Goal: Book appointment/travel/reservation

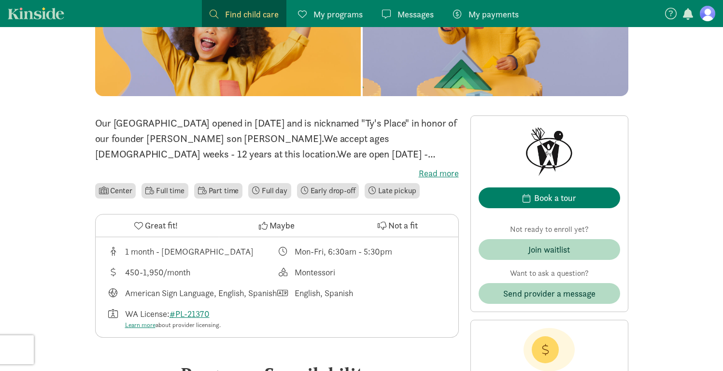
scroll to position [156, 0]
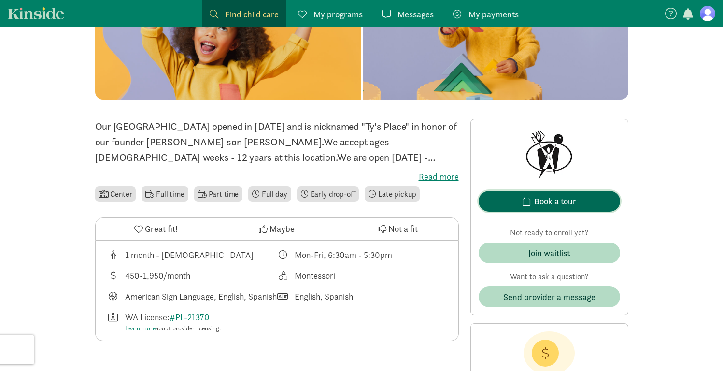
click at [539, 201] on div "Book a tour" at bounding box center [555, 201] width 42 height 13
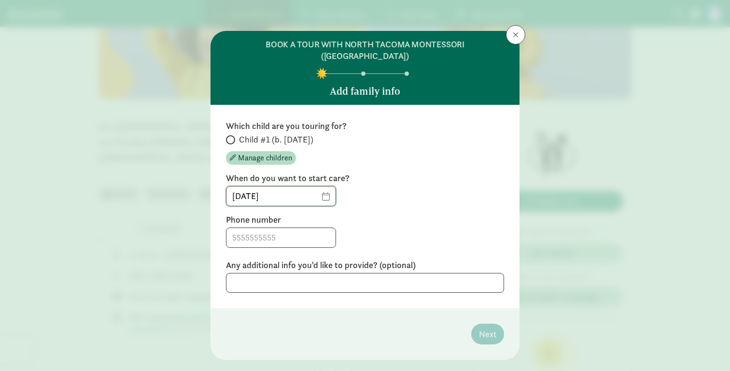
click at [330, 189] on input "[DATE]" at bounding box center [280, 195] width 109 height 19
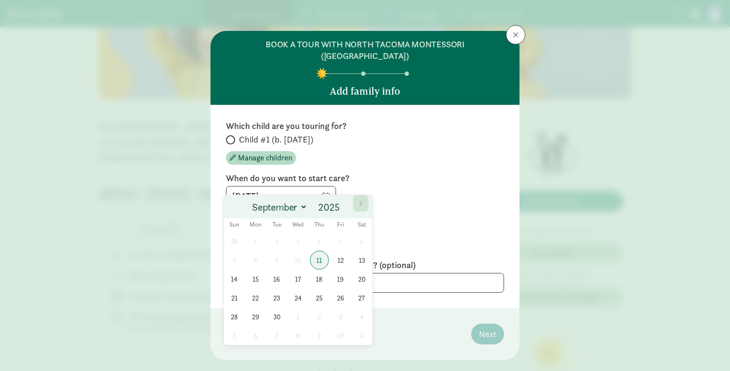
click at [362, 206] on icon at bounding box center [361, 203] width 6 height 7
select select "11"
click at [362, 206] on icon at bounding box center [361, 203] width 6 height 7
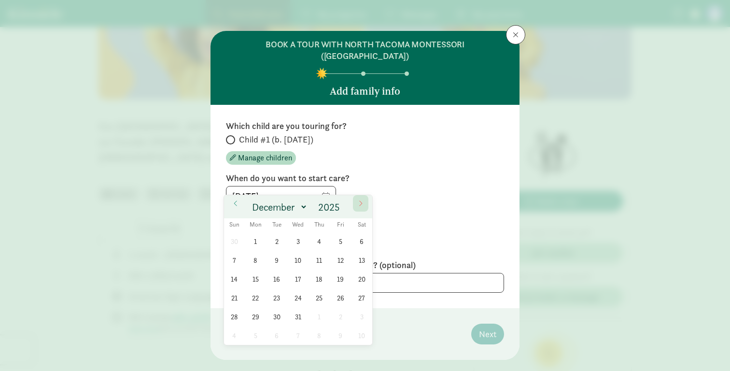
type input "2026"
select select "0"
click at [260, 260] on span "5" at bounding box center [255, 260] width 19 height 19
type input "[DATE]"
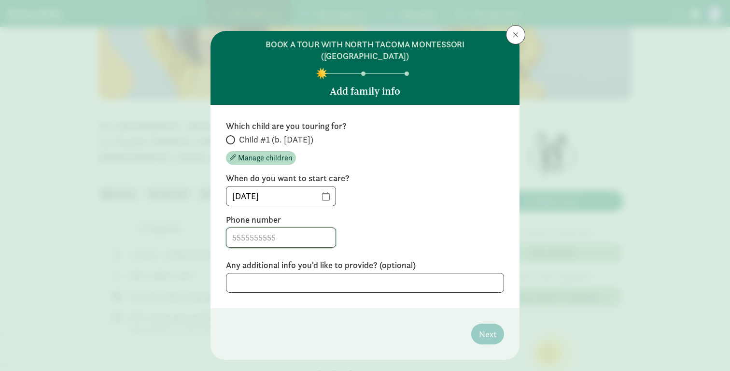
click at [271, 228] on input at bounding box center [280, 237] width 109 height 19
type input "3149209212"
click at [318, 275] on textarea at bounding box center [365, 283] width 278 height 20
click at [385, 273] on textarea at bounding box center [365, 283] width 278 height 20
click at [232, 121] on div "Which child are you touring for? Child #1 (b. November 2025) Manage children" at bounding box center [365, 142] width 278 height 44
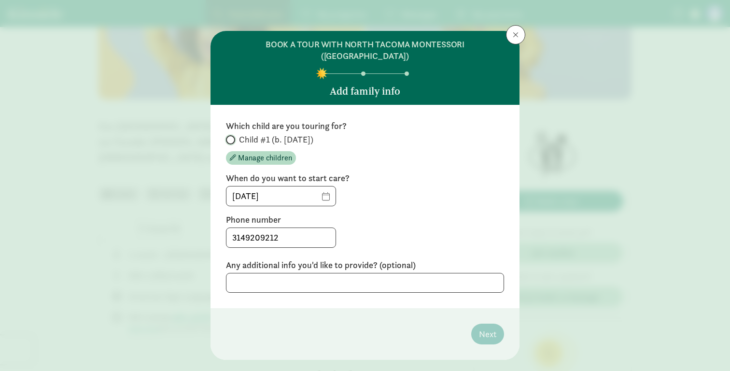
click at [229, 137] on input "Child #1 (b. [DATE])" at bounding box center [229, 140] width 6 height 6
radio input "true"
click at [488, 327] on span "Next" at bounding box center [487, 333] width 17 height 13
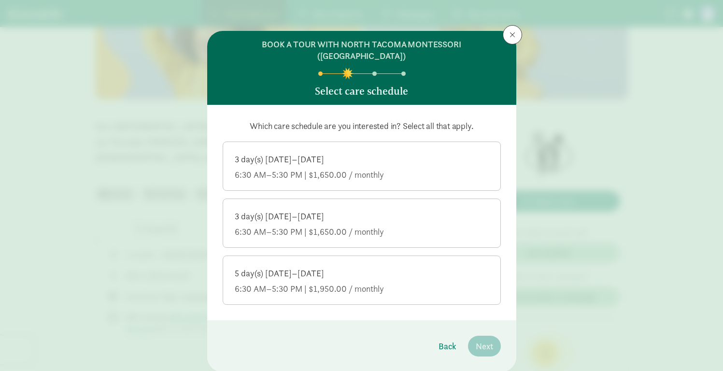
scroll to position [20, 0]
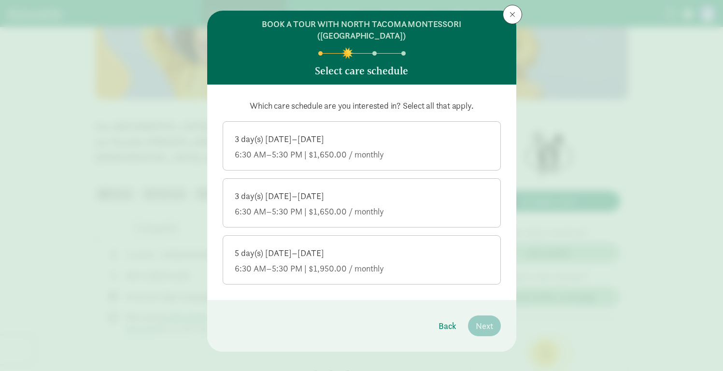
click at [409, 247] on div "5 day(s) [DATE]–[DATE]" at bounding box center [362, 253] width 254 height 12
click at [0, 0] on input "5 day(s) [DATE]–[DATE] 6:30 AM–5:30 PM | $1,950.00 / monthly" at bounding box center [0, 0] width 0 height 0
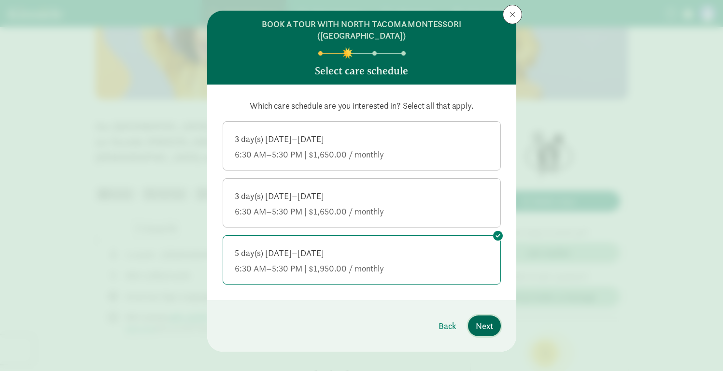
click at [478, 319] on span "Next" at bounding box center [484, 325] width 17 height 13
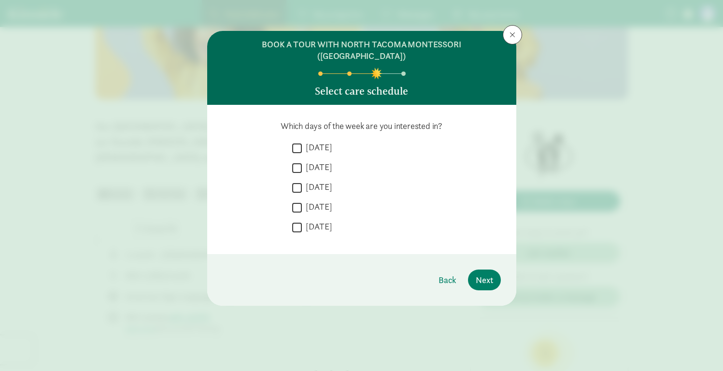
click at [300, 141] on input "[DATE]" at bounding box center [297, 147] width 10 height 13
checkbox input "true"
click at [300, 161] on input "[DATE]" at bounding box center [297, 167] width 10 height 13
checkbox input "true"
click at [295, 183] on div " Wednesday" at bounding box center [396, 190] width 209 height 18
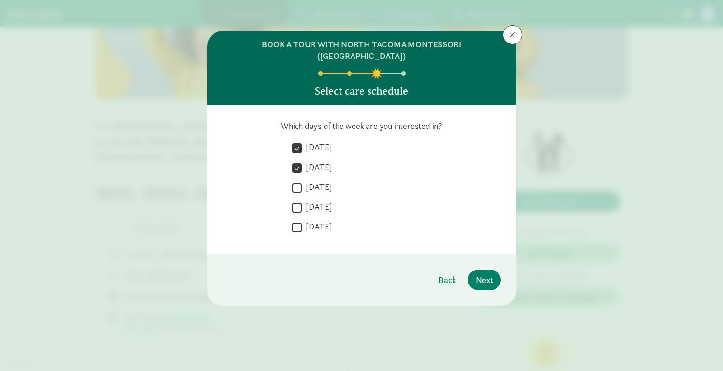
click at [296, 181] on input "[DATE]" at bounding box center [297, 187] width 10 height 13
checkbox input "true"
click at [296, 201] on input "[DATE]" at bounding box center [297, 207] width 10 height 13
checkbox input "true"
click at [297, 221] on input "[DATE]" at bounding box center [297, 227] width 10 height 13
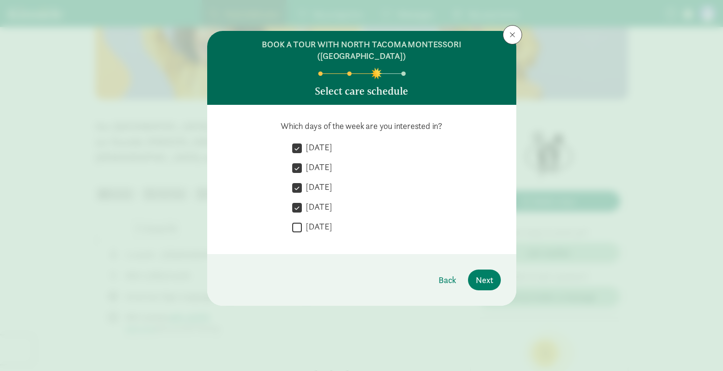
checkbox input "true"
click at [485, 273] on span "Next" at bounding box center [484, 279] width 17 height 13
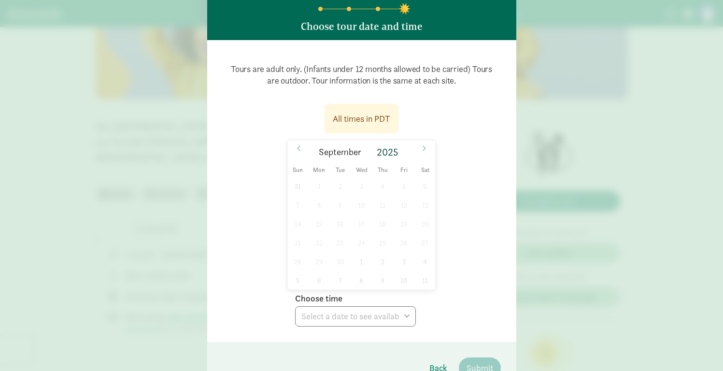
scroll to position [69, 0]
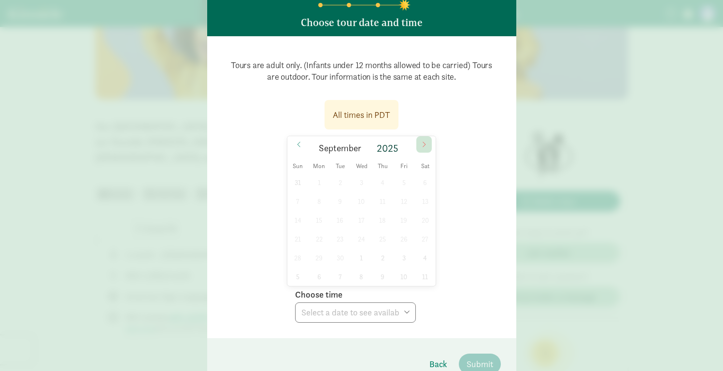
click at [422, 141] on icon at bounding box center [424, 144] width 6 height 7
click at [423, 141] on icon at bounding box center [424, 144] width 6 height 7
type input "2026"
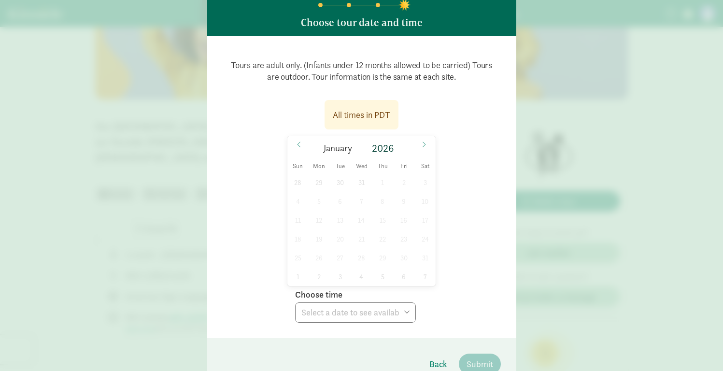
click at [364, 224] on div "28 29 30 31 1 2 3 4 5 6 7 8 9 10 11 12 13 14 15 16 17 18 19 20 21 22 23 24 25 2…" at bounding box center [361, 229] width 149 height 113
click at [421, 141] on icon at bounding box center [424, 144] width 6 height 7
click at [361, 206] on div "1 2 3 4 5 6 7 8 9 10 11 12 13 14 15 16 17 18 19 20 21 22 23 24 25 26 27 28 29 3…" at bounding box center [361, 229] width 149 height 113
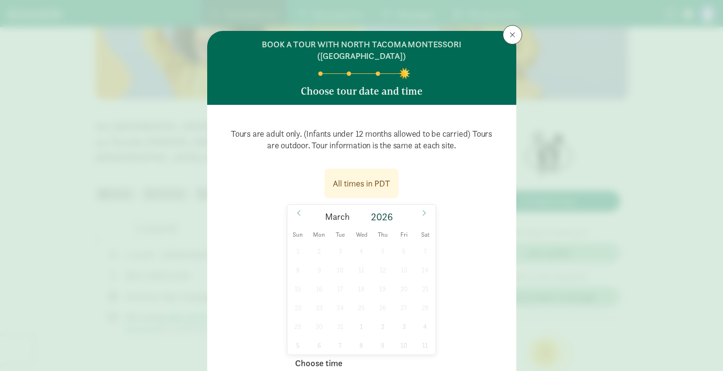
scroll to position [107, 0]
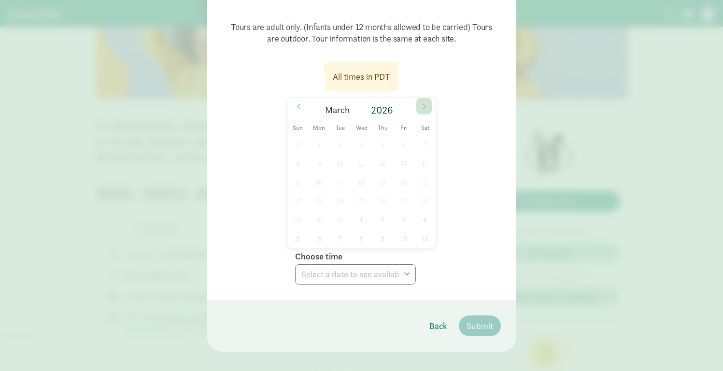
click at [422, 103] on icon at bounding box center [424, 106] width 6 height 7
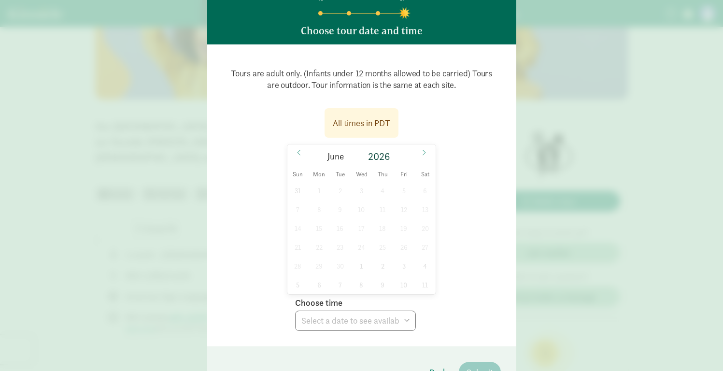
scroll to position [41, 0]
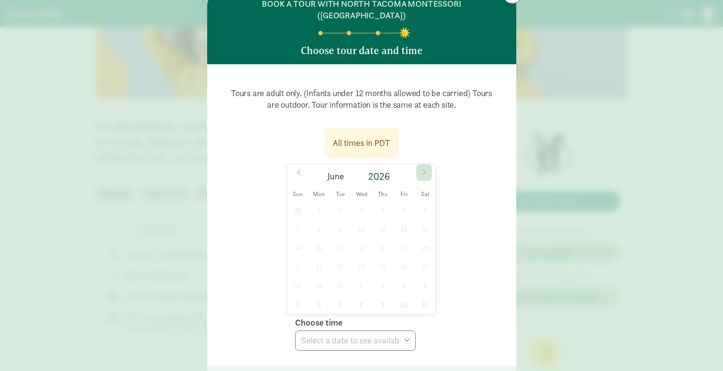
click at [422, 165] on span at bounding box center [423, 172] width 15 height 16
click at [342, 172] on span "August" at bounding box center [337, 176] width 28 height 9
click at [341, 172] on span "August" at bounding box center [337, 176] width 28 height 9
click at [338, 172] on span "August" at bounding box center [337, 176] width 28 height 9
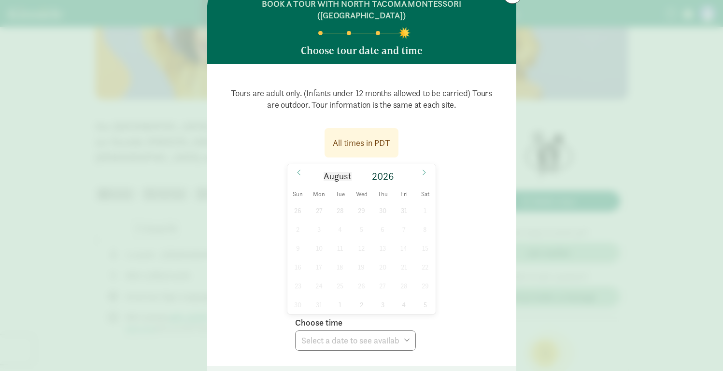
click at [338, 172] on span "August" at bounding box center [337, 176] width 28 height 9
click at [327, 172] on span "August" at bounding box center [337, 176] width 28 height 9
click at [424, 169] on icon at bounding box center [424, 172] width 6 height 7
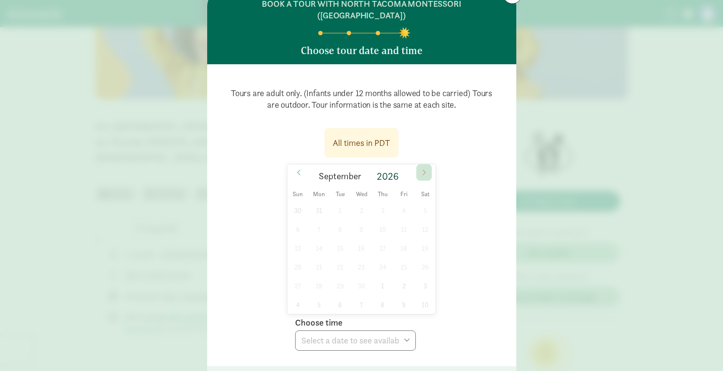
click at [424, 169] on icon at bounding box center [424, 172] width 6 height 7
click at [364, 240] on div "1 2 3 4 5 6 7 8 9 10 11 12 13 14 15 16 17 18 19 20 21 22 23 24 25 26 27 28 29 3…" at bounding box center [361, 257] width 149 height 113
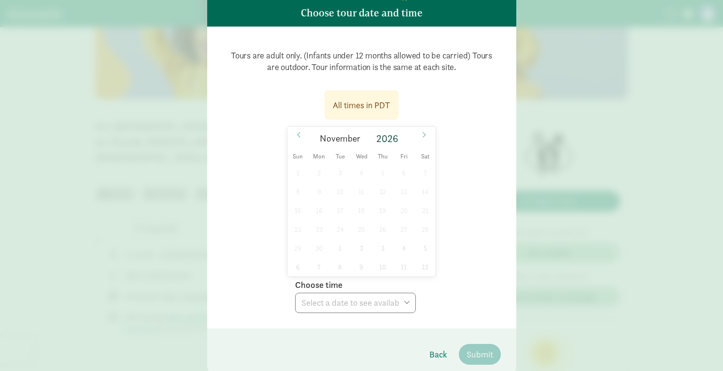
scroll to position [107, 0]
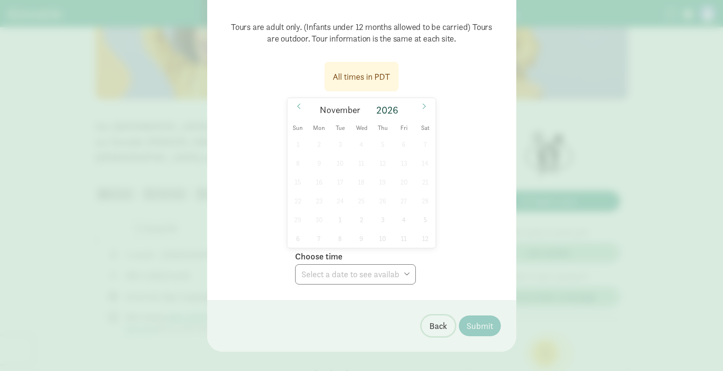
click at [435, 319] on span "Back" at bounding box center [438, 325] width 18 height 13
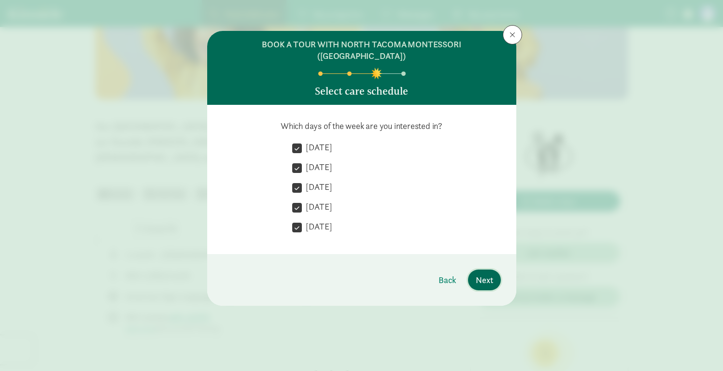
click at [491, 273] on span "Next" at bounding box center [484, 279] width 17 height 13
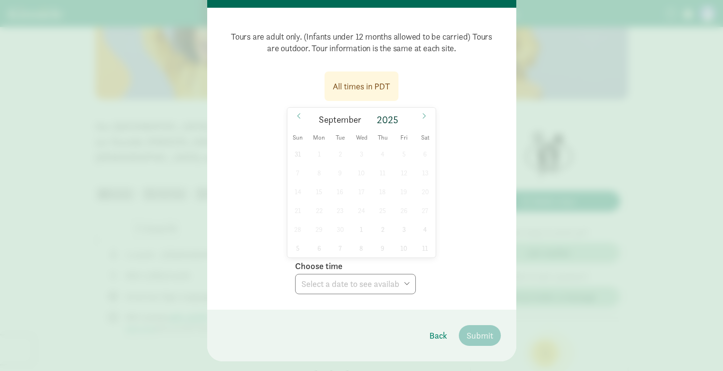
scroll to position [107, 0]
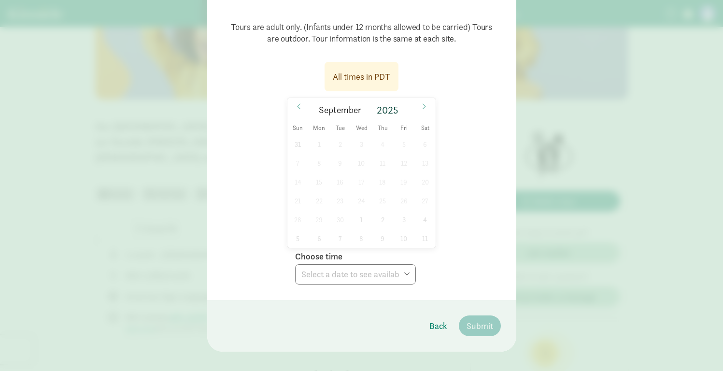
click at [399, 176] on div "31 1 2 3 4 5 6 7 8 9 10 11 12 13 14 15 16 17 18 19 20 21 22 23 24 25 26 27 28 2…" at bounding box center [361, 191] width 149 height 113
click at [379, 125] on span "Thu" at bounding box center [382, 128] width 21 height 6
click at [339, 164] on div "31 1 2 3 4 5 6 7 8 9 10 11 12 13 14 15 16 17 18 19 20 21 22 23 24 25 26 27 28 2…" at bounding box center [361, 191] width 149 height 113
click at [399, 225] on div "31 1 2 3 4 5 6 7 8 9 10 11 12 13 14 15 16 17 18 19 20 21 22 23 24 25 26 27 28 2…" at bounding box center [361, 191] width 149 height 113
click at [271, 225] on div "All times in PDT September 2025 Sun Mon Tue Wed Thu Fri Sat 31 1 2 3 4 5 6 7 8 …" at bounding box center [362, 170] width 278 height 228
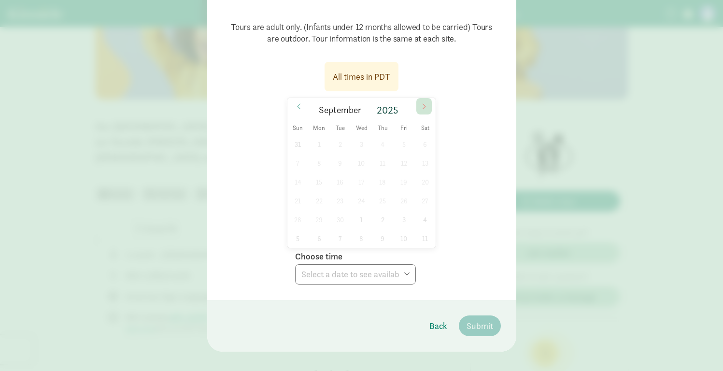
click at [423, 103] on icon at bounding box center [424, 106] width 6 height 7
click at [437, 319] on span "Back" at bounding box center [438, 325] width 18 height 13
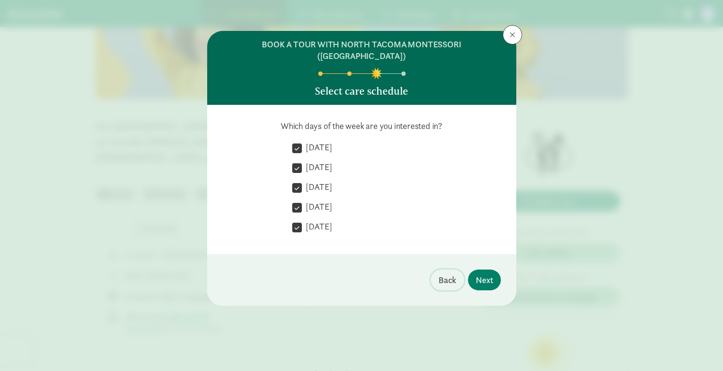
click at [437, 269] on button "Back" at bounding box center [447, 279] width 33 height 21
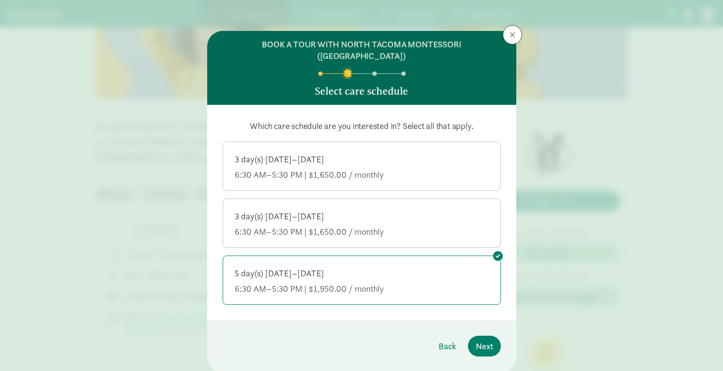
click at [462, 283] on div "6:30 AM–5:30 PM | $1,950.00 / monthly" at bounding box center [362, 289] width 254 height 12
click at [0, 0] on input "5 day(s) [DATE]–[DATE] 6:30 AM–5:30 PM | $1,950.00 / monthly" at bounding box center [0, 0] width 0 height 0
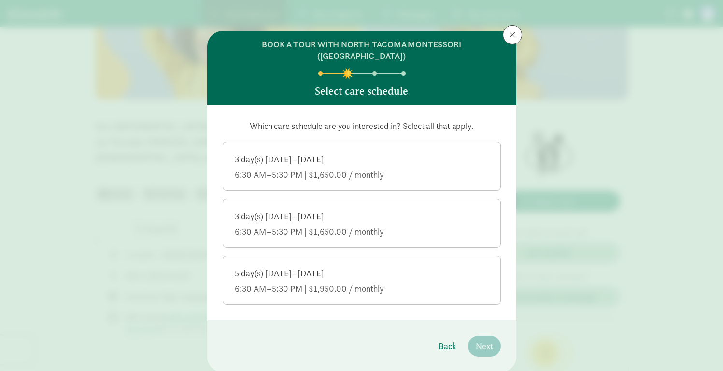
click at [462, 283] on div "6:30 AM–5:30 PM | $1,950.00 / monthly" at bounding box center [362, 289] width 254 height 12
click at [0, 0] on input "5 day(s) [DATE]–[DATE] 6:30 AM–5:30 PM | $1,950.00 / monthly" at bounding box center [0, 0] width 0 height 0
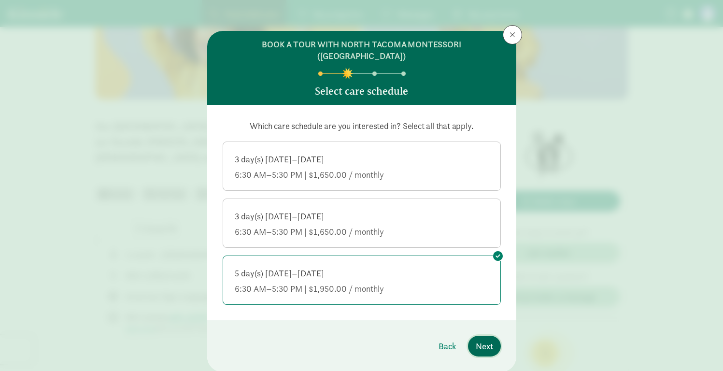
click at [489, 339] on span "Next" at bounding box center [484, 345] width 17 height 13
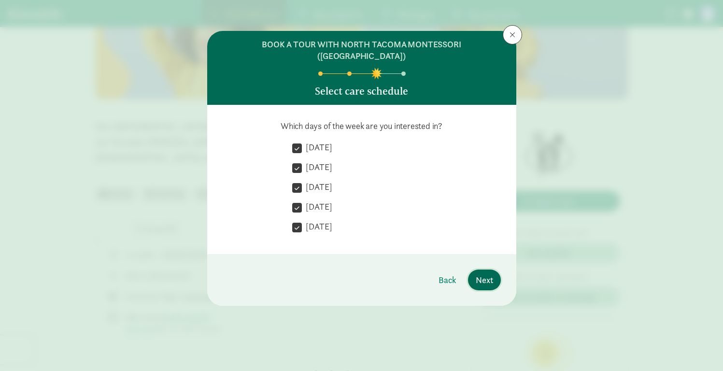
click at [478, 273] on span "Next" at bounding box center [484, 279] width 17 height 13
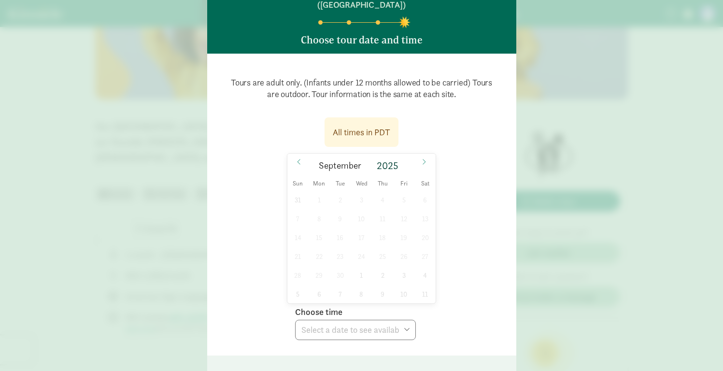
scroll to position [74, 0]
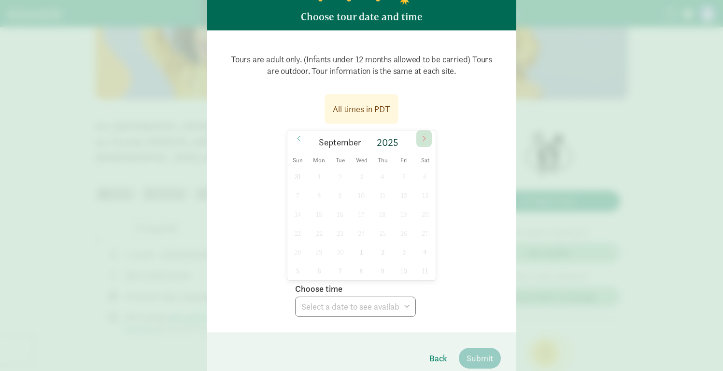
click at [423, 135] on icon at bounding box center [424, 138] width 6 height 7
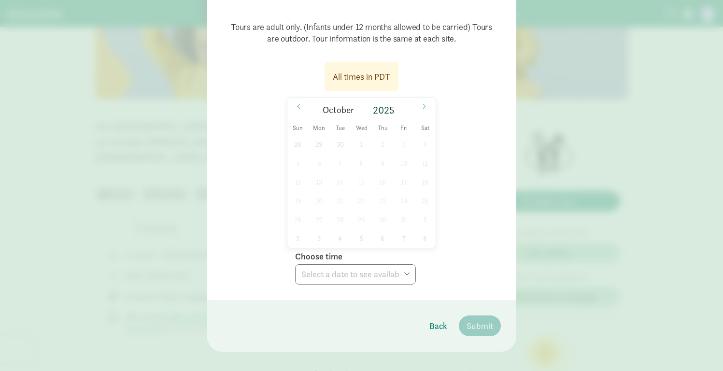
scroll to position [0, 0]
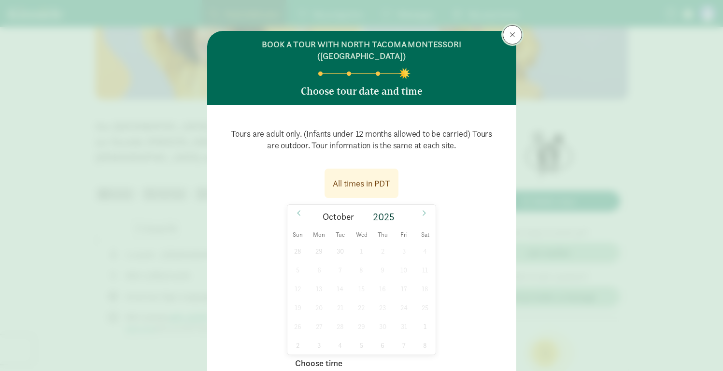
click at [506, 29] on button at bounding box center [512, 34] width 19 height 19
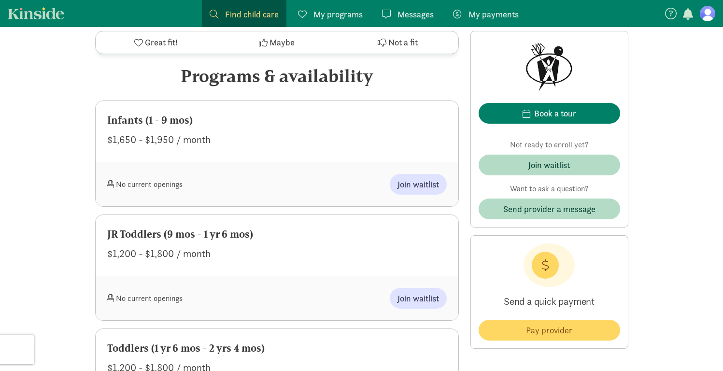
scroll to position [454, 0]
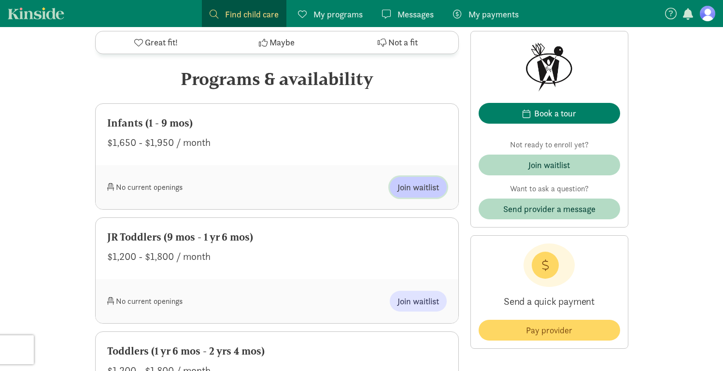
click at [421, 194] on span "Join waitlist" at bounding box center [418, 187] width 42 height 13
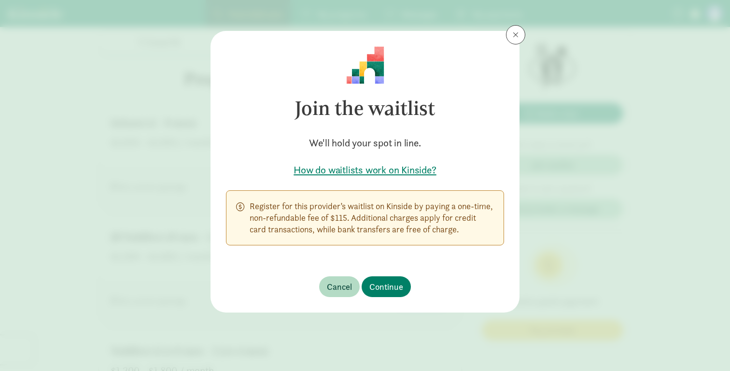
click at [402, 171] on h5 "How do waitlists work on Kinside?" at bounding box center [365, 170] width 278 height 14
click at [516, 28] on button at bounding box center [515, 34] width 19 height 19
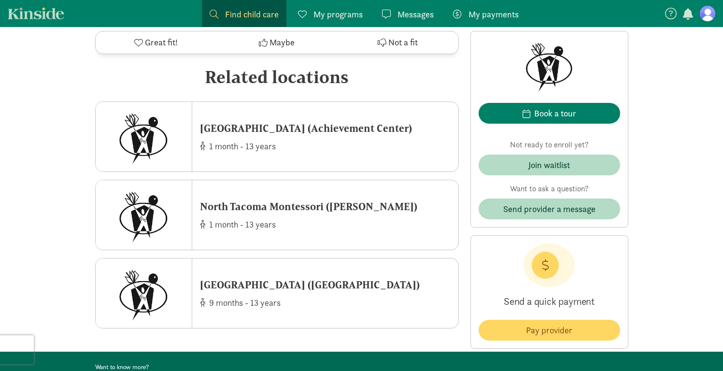
scroll to position [2032, 0]
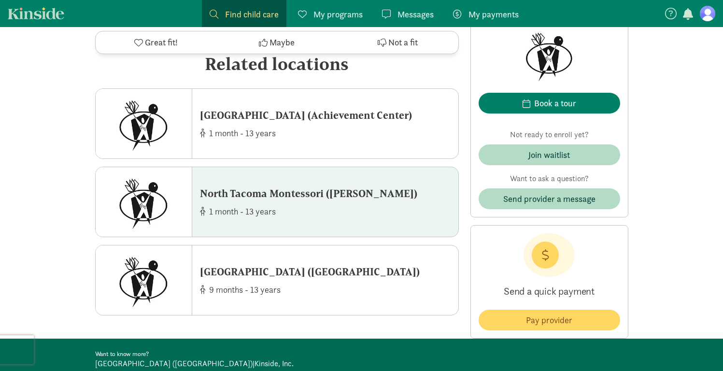
click at [364, 201] on div "North Tacoma Montessori ([PERSON_NAME])" at bounding box center [308, 193] width 217 height 15
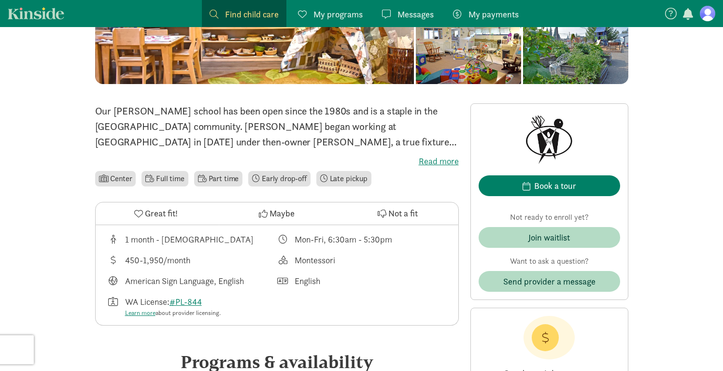
scroll to position [172, 0]
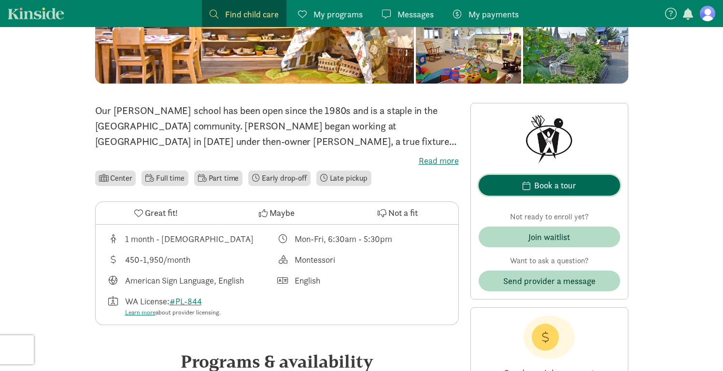
click at [530, 187] on span "Book a tour" at bounding box center [549, 185] width 126 height 13
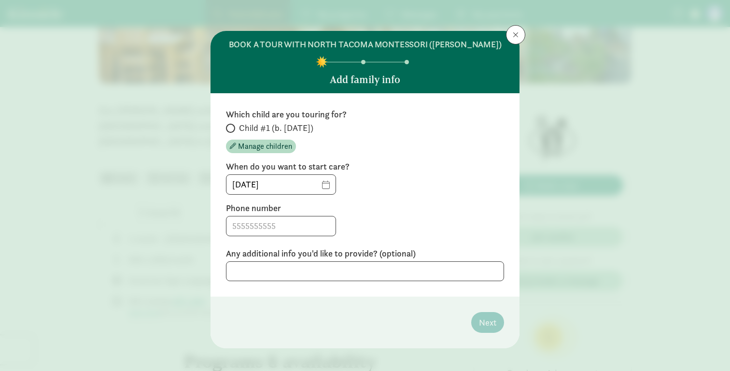
click at [267, 135] on div "Child #1 (b. November 2025) Manage children" at bounding box center [365, 137] width 278 height 31
click at [261, 129] on span "Child #1 (b. [DATE])" at bounding box center [276, 128] width 74 height 12
click at [232, 129] on input "Child #1 (b. [DATE])" at bounding box center [229, 128] width 6 height 6
radio input "true"
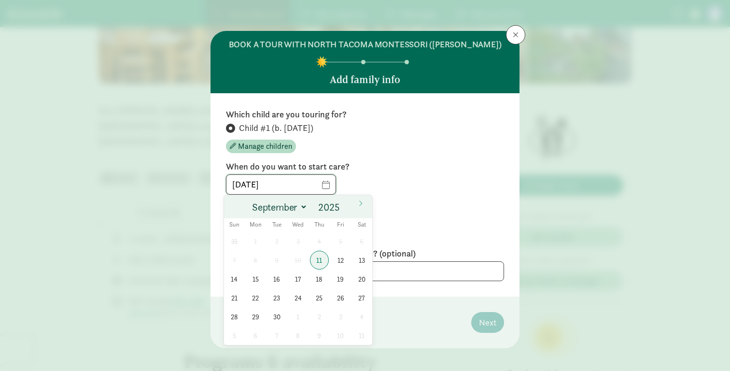
click at [333, 186] on input "[DATE]" at bounding box center [280, 184] width 109 height 19
click at [365, 208] on span at bounding box center [360, 203] width 15 height 16
select select "11"
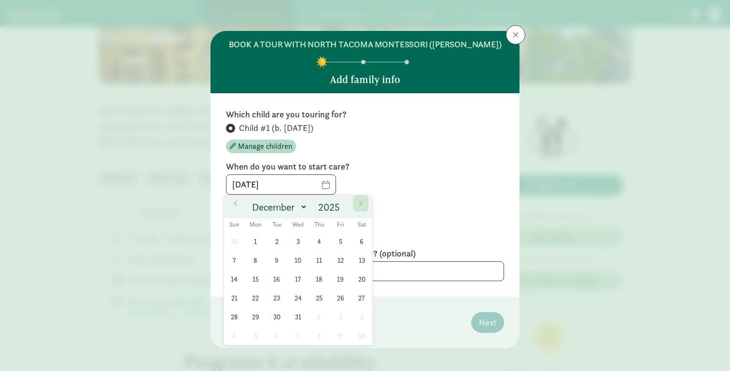
click at [365, 208] on span at bounding box center [360, 203] width 15 height 16
type input "2026"
select select "0"
click at [258, 260] on span "5" at bounding box center [255, 260] width 19 height 19
type input "[DATE]"
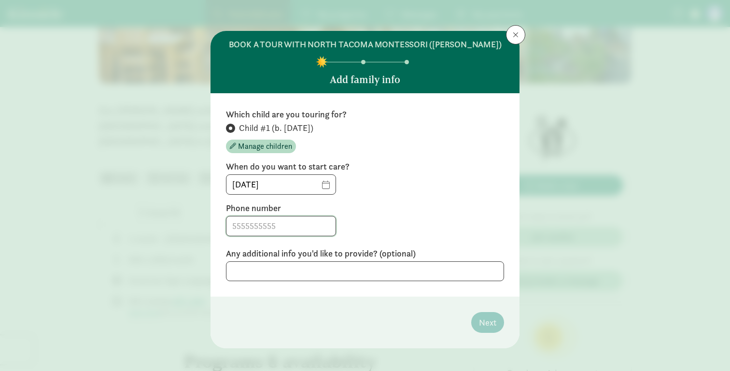
click at [300, 232] on input at bounding box center [280, 225] width 109 height 19
type input "3149209212"
click at [480, 326] on span "Next" at bounding box center [487, 322] width 17 height 13
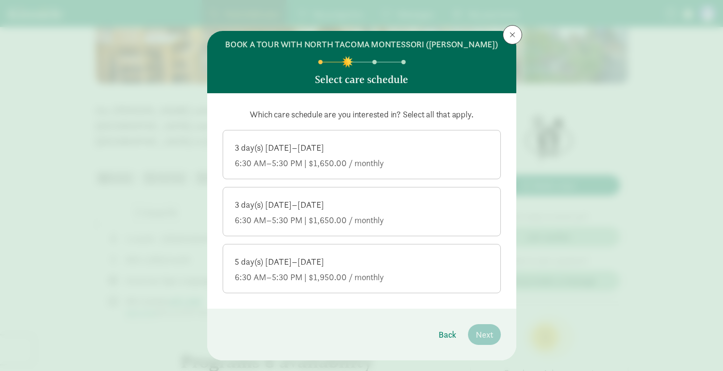
click at [422, 276] on div "6:30 AM–5:30 PM | $1,950.00 / monthly" at bounding box center [362, 277] width 254 height 12
click at [0, 0] on input "5 day(s) [DATE]–[DATE] 6:30 AM–5:30 PM | $1,950.00 / monthly" at bounding box center [0, 0] width 0 height 0
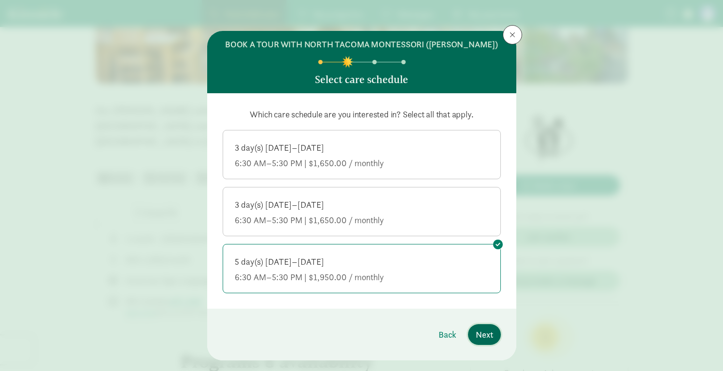
click at [479, 334] on span "Next" at bounding box center [484, 334] width 17 height 13
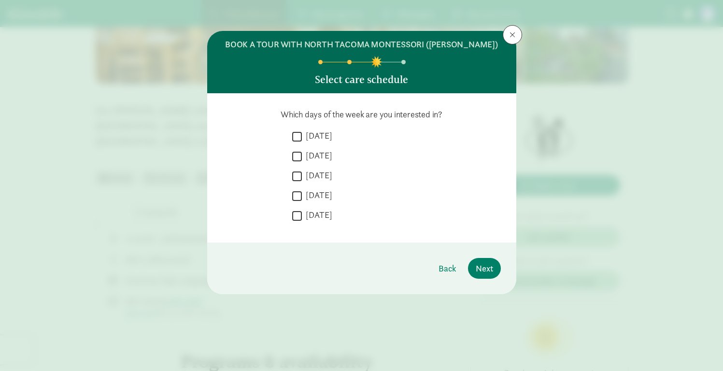
click at [318, 133] on label "[DATE]" at bounding box center [317, 136] width 30 height 12
click at [302, 133] on input "[DATE]" at bounding box center [297, 136] width 10 height 13
checkbox input "true"
click at [318, 151] on label "[DATE]" at bounding box center [317, 156] width 30 height 12
click at [302, 151] on input "[DATE]" at bounding box center [297, 156] width 10 height 13
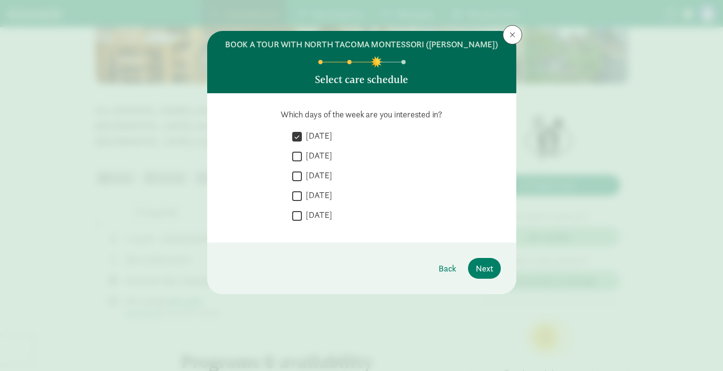
checkbox input "true"
click at [318, 185] on div " Wednesday" at bounding box center [396, 178] width 209 height 18
click at [317, 177] on label "[DATE]" at bounding box center [317, 175] width 30 height 12
click at [302, 177] on input "[DATE]" at bounding box center [297, 175] width 10 height 13
checkbox input "true"
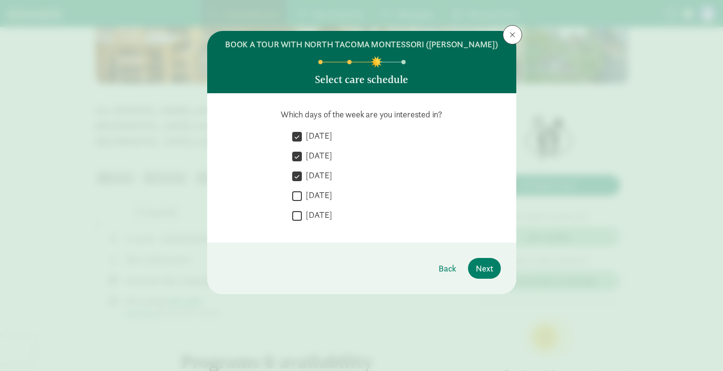
click at [317, 195] on label "[DATE]" at bounding box center [317, 195] width 30 height 12
click at [302, 195] on input "[DATE]" at bounding box center [297, 195] width 10 height 13
checkbox input "true"
click at [317, 215] on label "[DATE]" at bounding box center [317, 215] width 30 height 12
click at [302, 215] on input "[DATE]" at bounding box center [297, 215] width 10 height 13
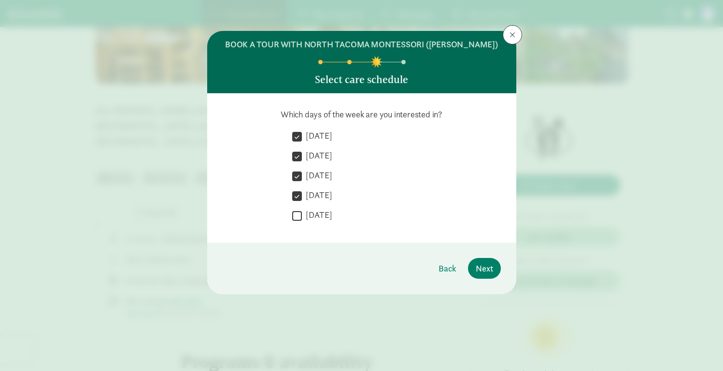
checkbox input "true"
click at [488, 268] on span "Next" at bounding box center [484, 268] width 17 height 13
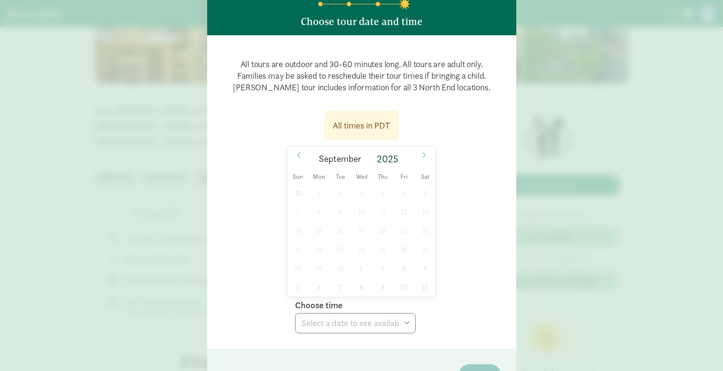
scroll to position [60, 0]
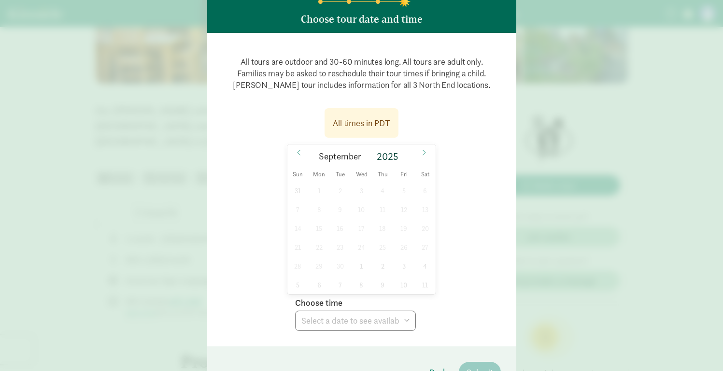
click at [374, 217] on div "31 1 2 3 4 5 6 7 8 9 10 11 12 13 14 15 16 17 18 19 20 21 22 23 24 25 26 27 28 2…" at bounding box center [361, 237] width 149 height 113
click at [380, 207] on div "31 1 2 3 4 5 6 7 8 9 10 11 12 13 14 15 16 17 18 19 20 21 22 23 24 25 26 27 28 2…" at bounding box center [361, 237] width 149 height 113
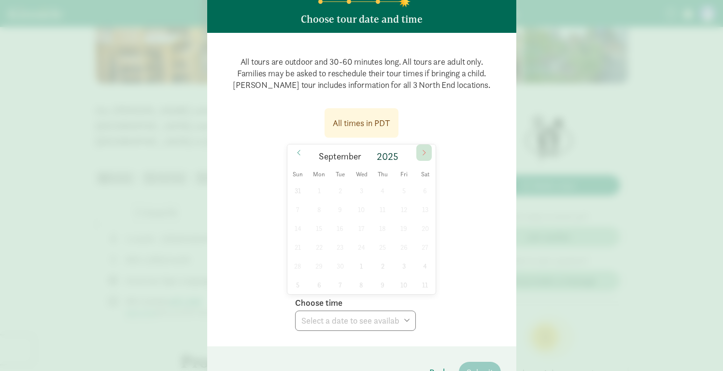
click at [421, 154] on icon at bounding box center [424, 152] width 6 height 7
click at [467, 154] on div "All times in PDT October 2025 Sun Mon Tue Wed Thu Fri Sat 28 29 30 1 2 3 4 5 6 …" at bounding box center [362, 216] width 278 height 228
click at [461, 271] on div "All times in PDT October 2025 Sun Mon Tue Wed Thu Fri Sat 28 29 30 1 2 3 4 5 6 …" at bounding box center [362, 216] width 278 height 228
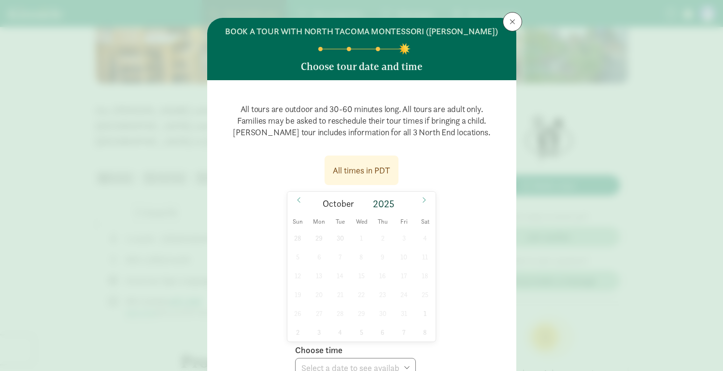
scroll to position [14, 0]
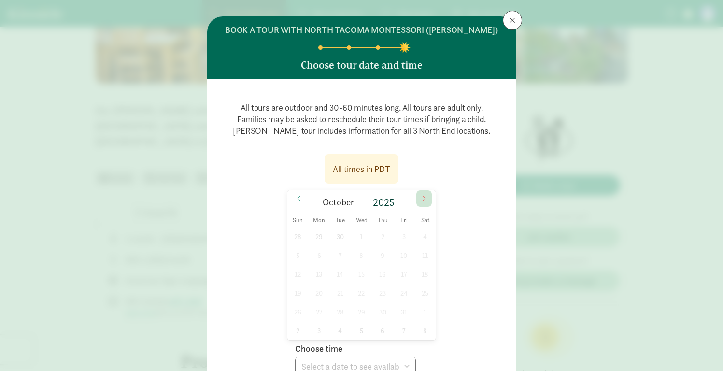
click at [423, 197] on icon at bounding box center [424, 198] width 3 height 5
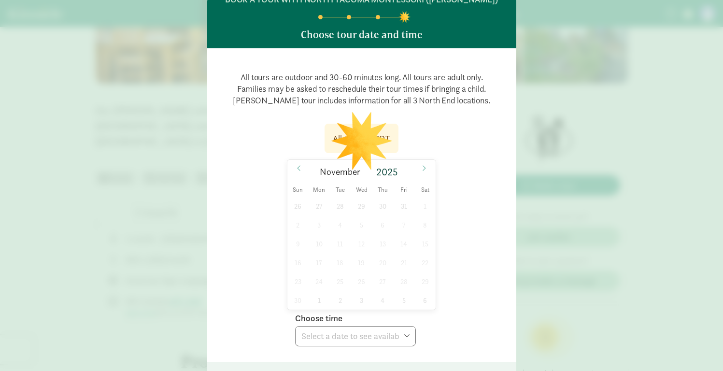
scroll to position [49, 0]
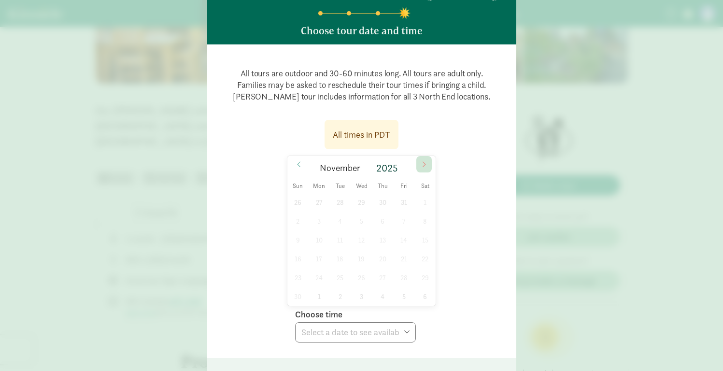
click at [422, 168] on icon at bounding box center [424, 164] width 6 height 7
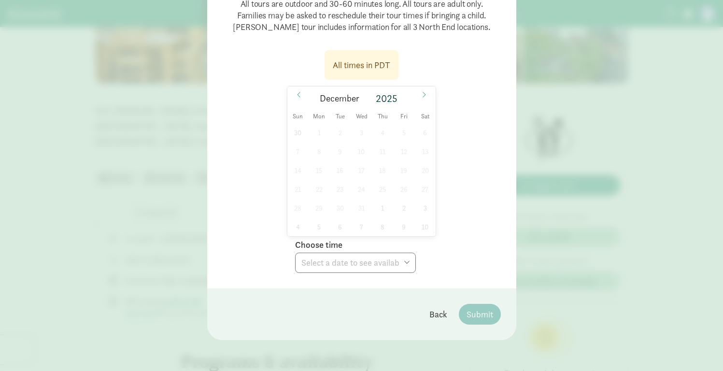
scroll to position [0, 0]
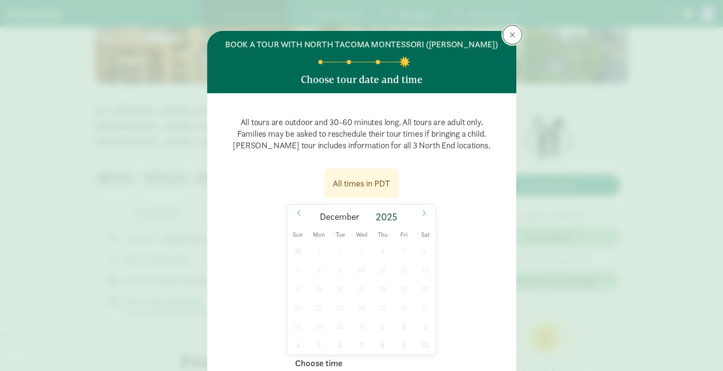
click at [509, 36] on span at bounding box center [512, 35] width 6 height 8
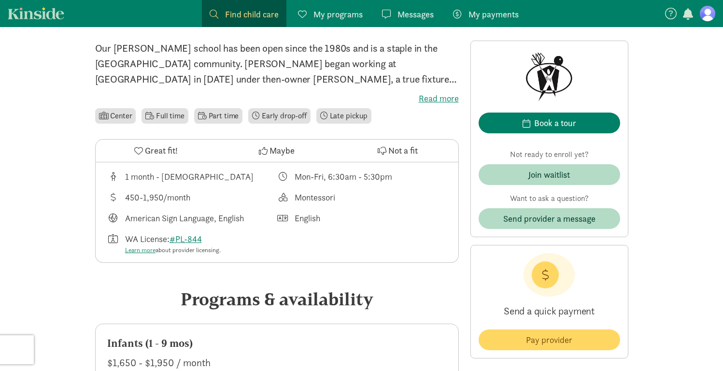
scroll to position [244, 0]
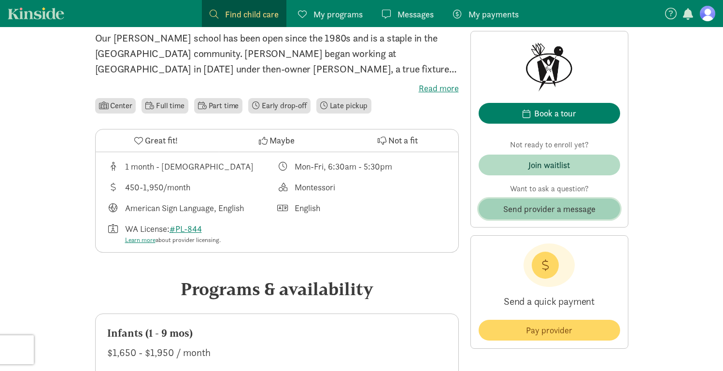
click at [515, 205] on span "Send provider a message" at bounding box center [549, 208] width 92 height 13
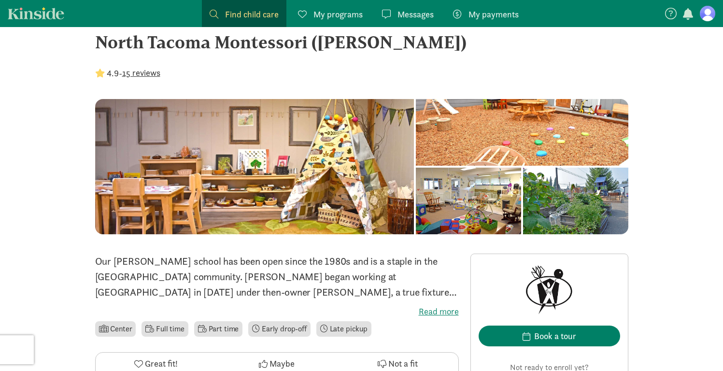
scroll to position [22, 0]
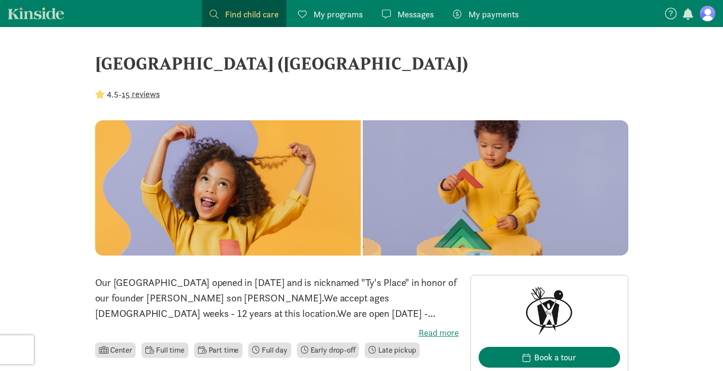
scroll to position [176, 0]
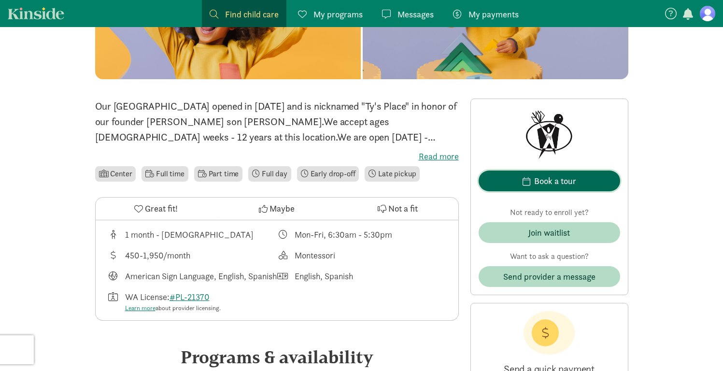
click at [548, 182] on div "Book a tour" at bounding box center [555, 180] width 42 height 13
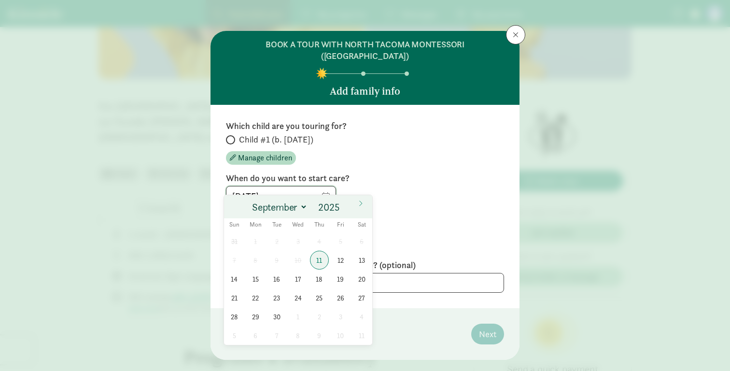
click at [295, 186] on input "[DATE]" at bounding box center [280, 195] width 109 height 19
click at [360, 202] on icon at bounding box center [361, 203] width 6 height 7
select select "11"
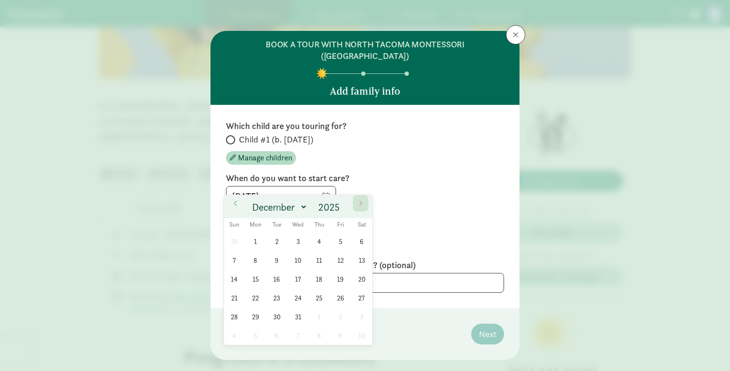
click at [360, 202] on icon at bounding box center [361, 203] width 6 height 7
type input "2026"
select select "0"
click at [256, 260] on span "5" at bounding box center [255, 260] width 19 height 19
type input "[DATE]"
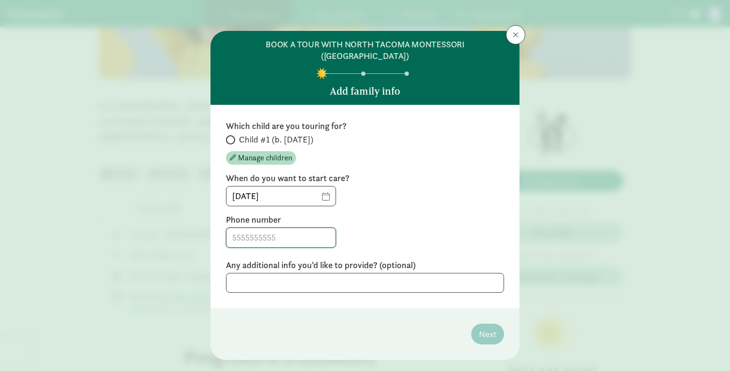
click at [275, 233] on input at bounding box center [280, 237] width 109 height 19
type input "3149209212"
click at [251, 134] on span "Child #1 (b. [DATE])" at bounding box center [276, 140] width 74 height 12
click at [232, 137] on input "Child #1 (b. [DATE])" at bounding box center [229, 140] width 6 height 6
radio input "true"
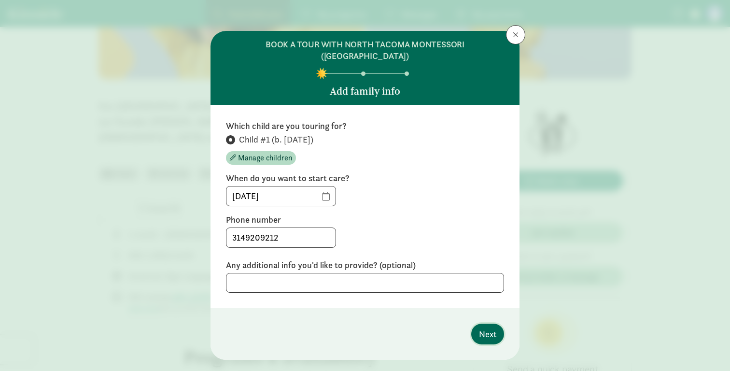
click at [479, 327] on span "Next" at bounding box center [487, 333] width 17 height 13
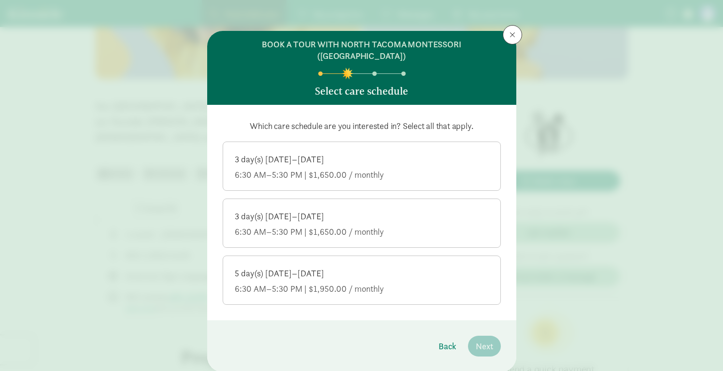
click at [411, 267] on div "5 day(s) [DATE]–[DATE]" at bounding box center [362, 273] width 254 height 12
click at [0, 0] on input "5 day(s) [DATE]–[DATE] 6:30 AM–5:30 PM | $1,950.00 / monthly" at bounding box center [0, 0] width 0 height 0
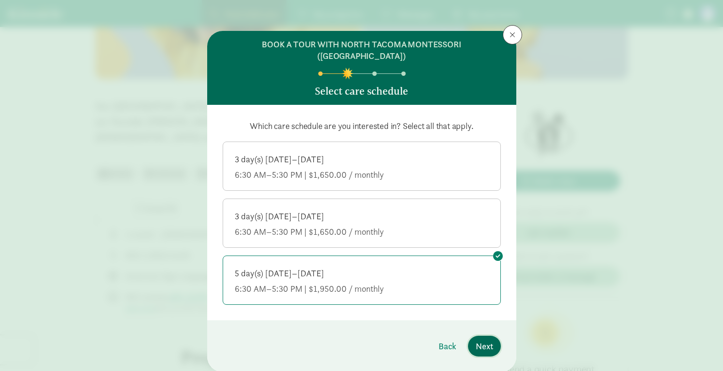
click at [481, 339] on span "Next" at bounding box center [484, 345] width 17 height 13
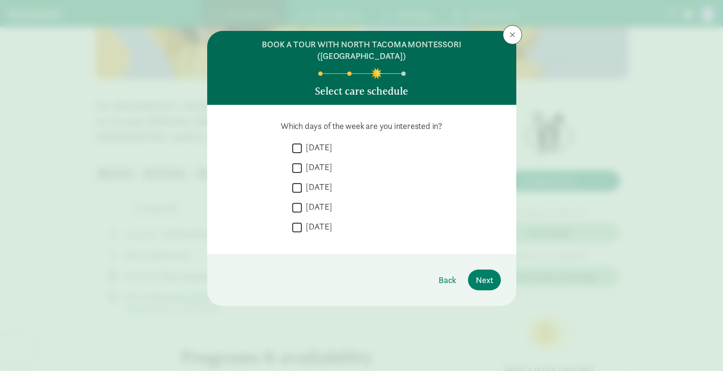
click at [313, 141] on label "[DATE]" at bounding box center [317, 147] width 30 height 12
click at [302, 141] on input "[DATE]" at bounding box center [297, 147] width 10 height 13
checkbox input "true"
click at [314, 161] on label "[DATE]" at bounding box center [317, 167] width 30 height 12
click at [302, 161] on input "[DATE]" at bounding box center [297, 167] width 10 height 13
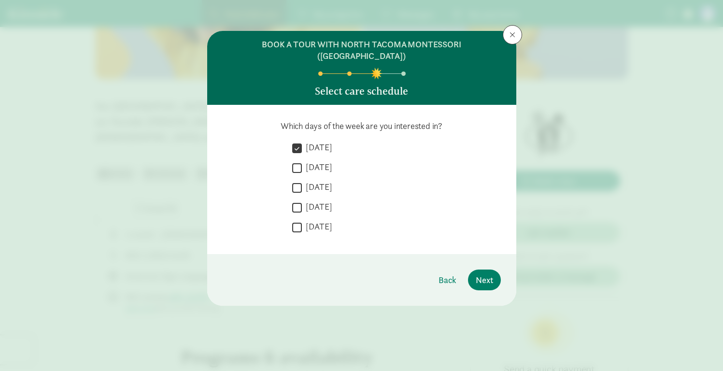
checkbox input "true"
click at [315, 181] on label "[DATE]" at bounding box center [317, 187] width 30 height 12
click at [302, 181] on input "[DATE]" at bounding box center [297, 187] width 10 height 13
checkbox input "true"
click at [317, 201] on label "[DATE]" at bounding box center [317, 207] width 30 height 12
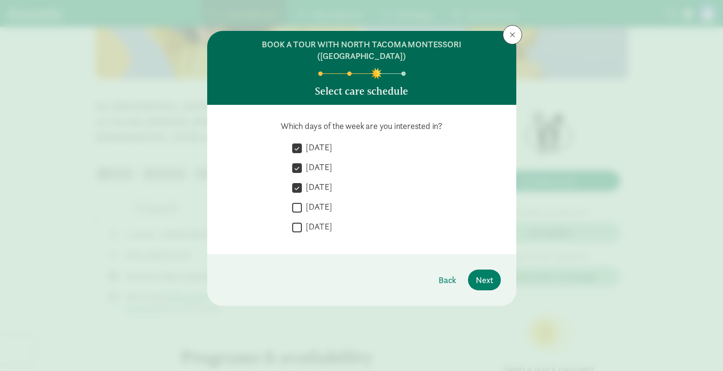
click at [302, 201] on input "[DATE]" at bounding box center [297, 207] width 10 height 13
checkbox input "true"
click at [320, 221] on label "[DATE]" at bounding box center [317, 227] width 30 height 12
click at [302, 221] on input "[DATE]" at bounding box center [297, 227] width 10 height 13
checkbox input "true"
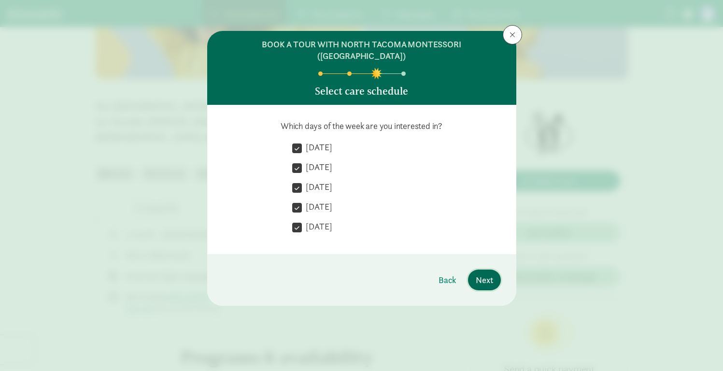
click at [481, 269] on button "Next" at bounding box center [484, 279] width 33 height 21
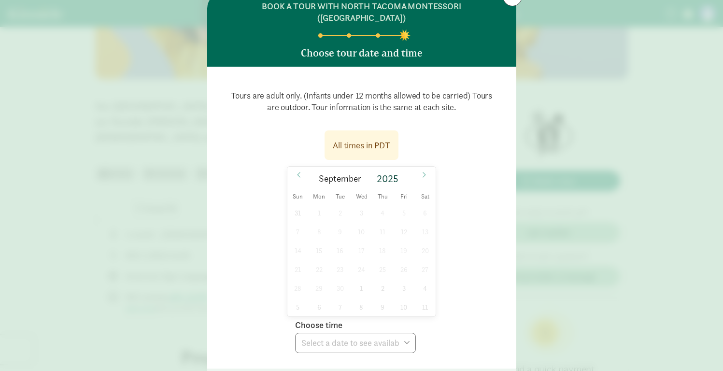
scroll to position [43, 0]
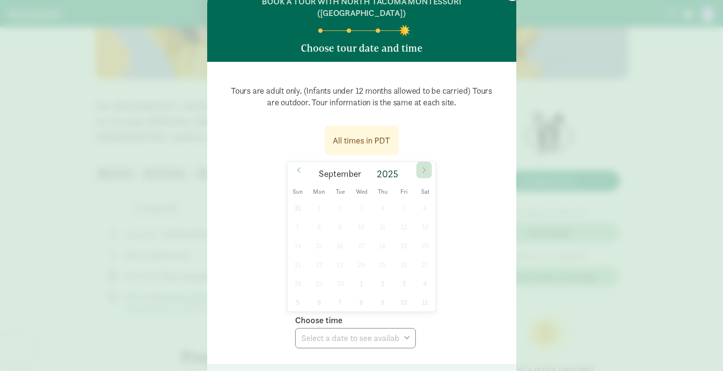
click at [421, 167] on icon at bounding box center [424, 170] width 6 height 7
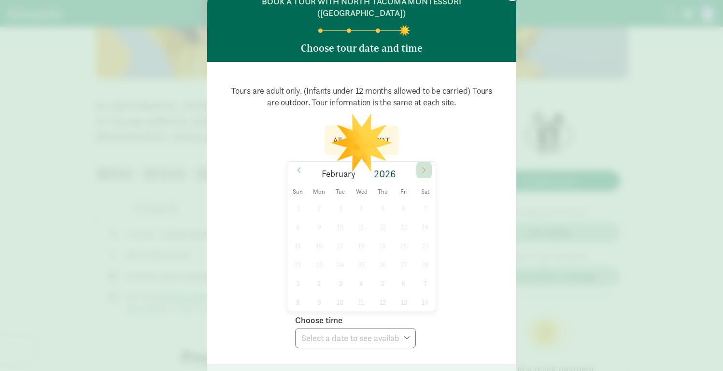
click at [421, 167] on icon at bounding box center [424, 170] width 6 height 7
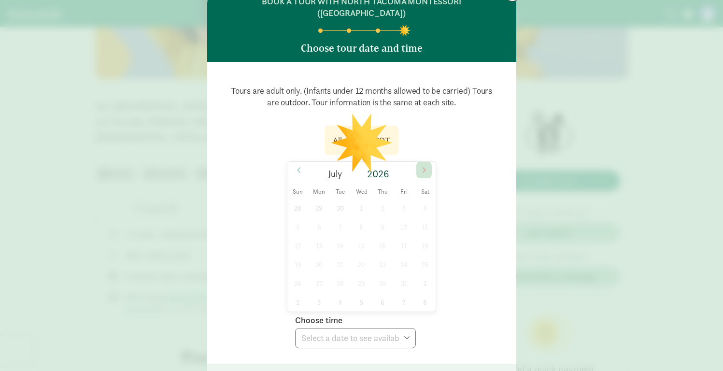
click at [421, 167] on icon at bounding box center [424, 170] width 6 height 7
click at [422, 167] on icon at bounding box center [424, 170] width 6 height 7
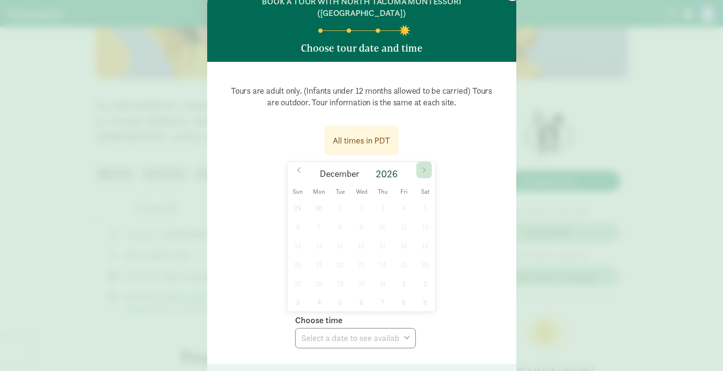
click at [422, 167] on icon at bounding box center [424, 170] width 6 height 7
type input "2027"
click at [422, 167] on icon at bounding box center [424, 170] width 6 height 7
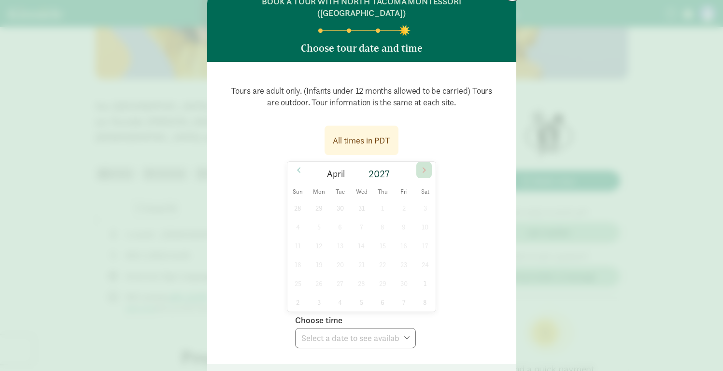
click at [422, 167] on icon at bounding box center [424, 170] width 6 height 7
